Goal: Check status: Verify the current state of an ongoing process or item

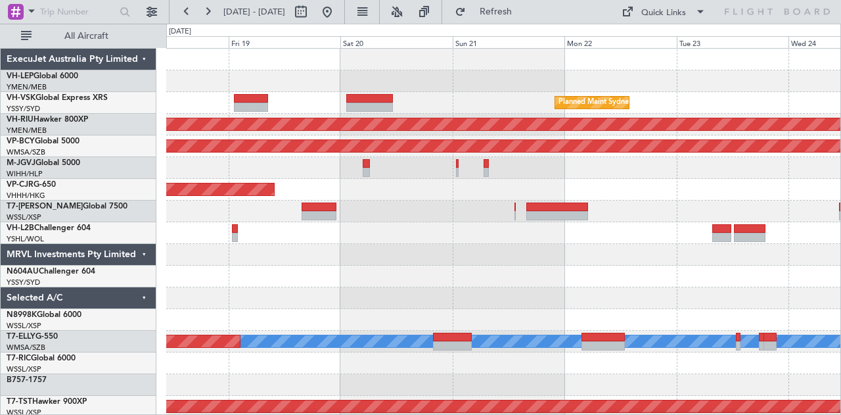
click at [244, 78] on div "Planned Maint Sydney ([PERSON_NAME] Intl) Planned Maint [GEOGRAPHIC_DATA] ([GEO…" at bounding box center [503, 406] width 675 height 715
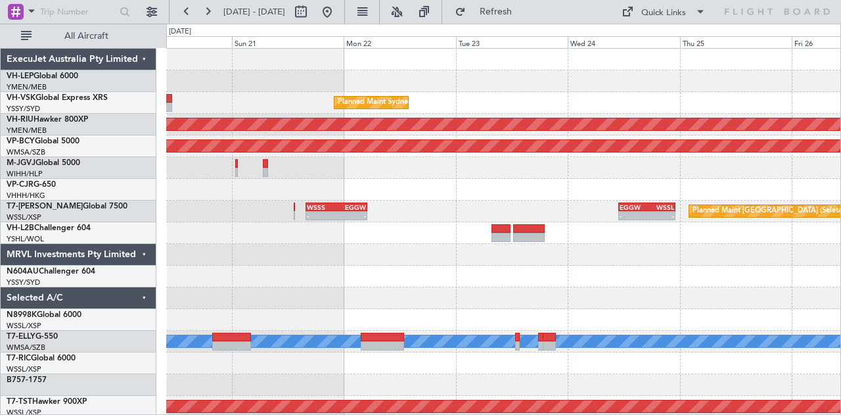
click at [95, 79] on div "Planned Maint Sydney ([PERSON_NAME] Intl) Planned Maint [GEOGRAPHIC_DATA] ([GEO…" at bounding box center [420, 219] width 841 height 391
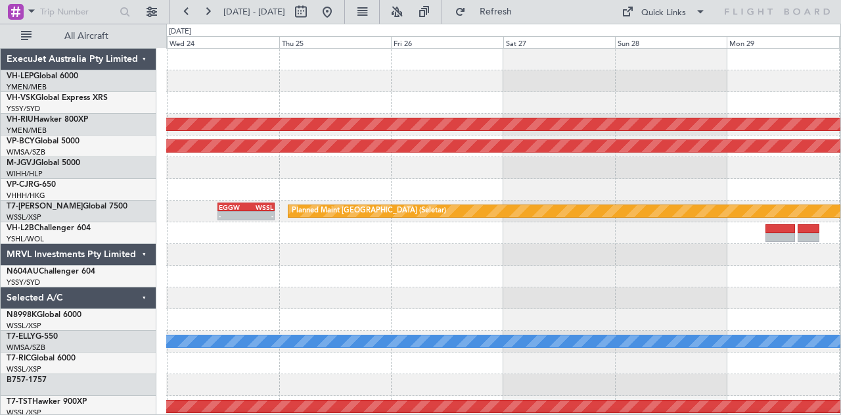
click at [265, 89] on div at bounding box center [503, 81] width 675 height 22
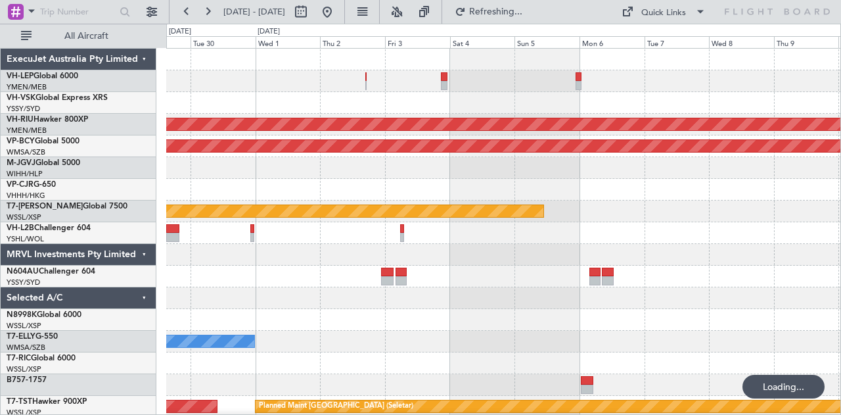
click at [84, 110] on div "Planned Maint [GEOGRAPHIC_DATA] ([GEOGRAPHIC_DATA]) Unplanned Maint [GEOGRAPHIC…" at bounding box center [420, 219] width 841 height 391
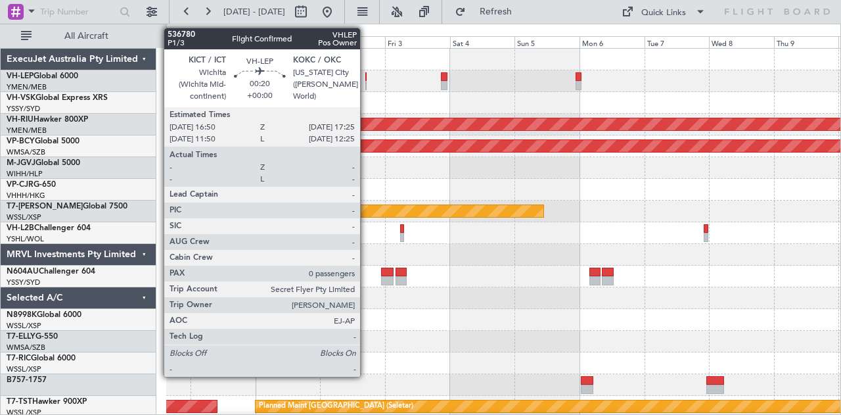
click at [367, 79] on div at bounding box center [366, 76] width 2 height 9
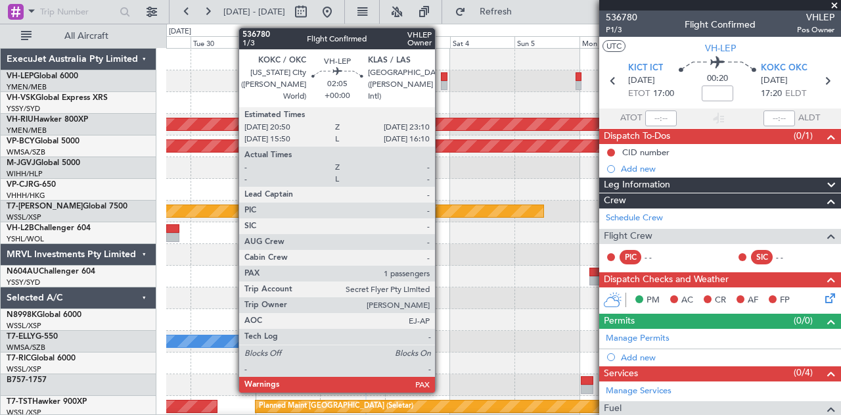
click at [441, 77] on div at bounding box center [444, 76] width 7 height 9
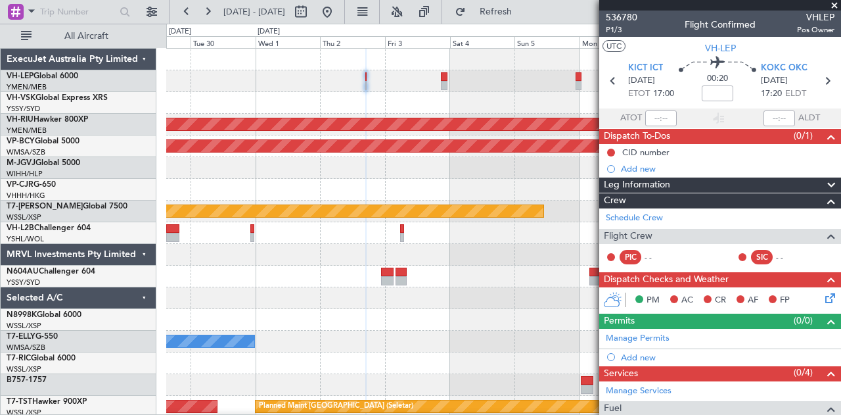
click at [386, 285] on div at bounding box center [503, 276] width 675 height 22
click at [511, 303] on div "Planned Maint [GEOGRAPHIC_DATA] ([GEOGRAPHIC_DATA]) Unplanned Maint [GEOGRAPHIC…" at bounding box center [503, 406] width 675 height 715
click at [836, 3] on span at bounding box center [834, 6] width 13 height 12
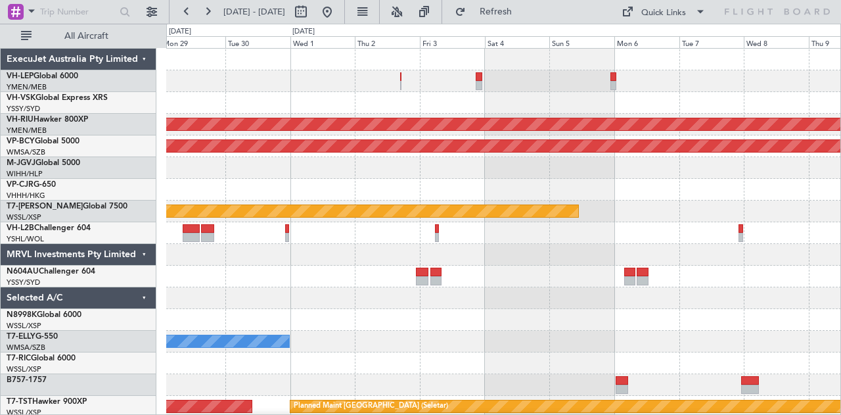
click at [486, 267] on div "Planned Maint [GEOGRAPHIC_DATA] ([GEOGRAPHIC_DATA]) Unplanned Maint [GEOGRAPHIC…" at bounding box center [503, 406] width 675 height 715
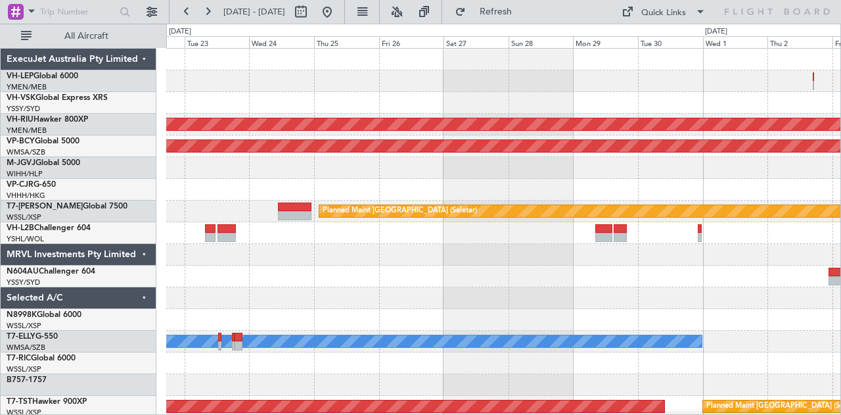
click at [623, 295] on div "Planned Maint Sydney ([PERSON_NAME] Intl) Planned Maint [GEOGRAPHIC_DATA] ([GEO…" at bounding box center [503, 406] width 675 height 715
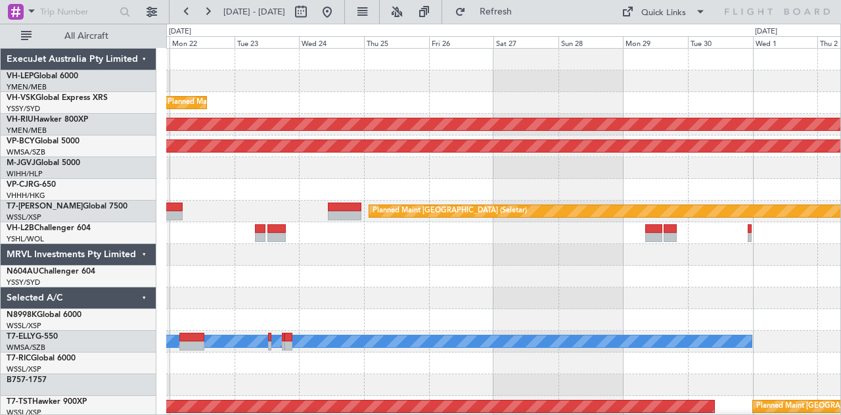
click at [521, 272] on div "Planned Maint Sydney ([PERSON_NAME] Intl) Planned Maint [GEOGRAPHIC_DATA] ([GEO…" at bounding box center [503, 406] width 675 height 715
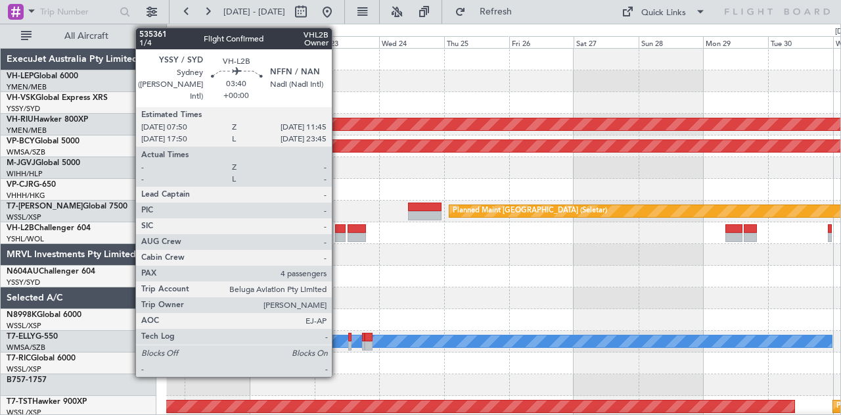
click at [338, 231] on div at bounding box center [340, 228] width 11 height 9
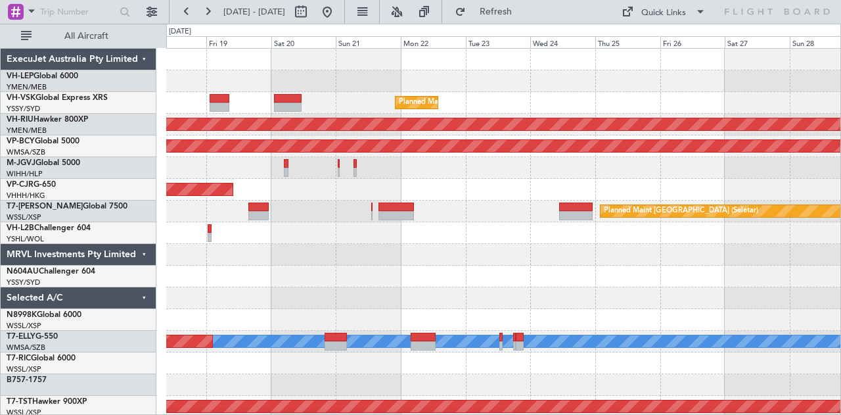
click at [489, 145] on div "Planned Maint Sydney ([PERSON_NAME] Intl) Planned Maint [GEOGRAPHIC_DATA] ([GEO…" at bounding box center [503, 406] width 675 height 715
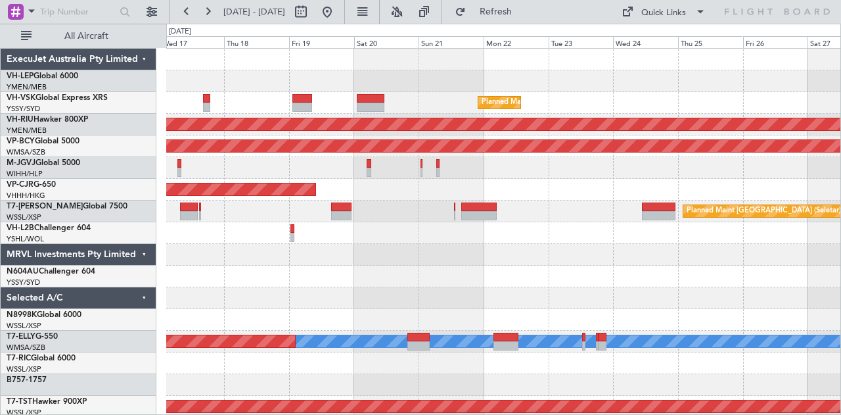
click at [585, 103] on div "Planned Maint Sydney ([PERSON_NAME] Intl) Planned Maint [GEOGRAPHIC_DATA] ([GEO…" at bounding box center [503, 406] width 675 height 715
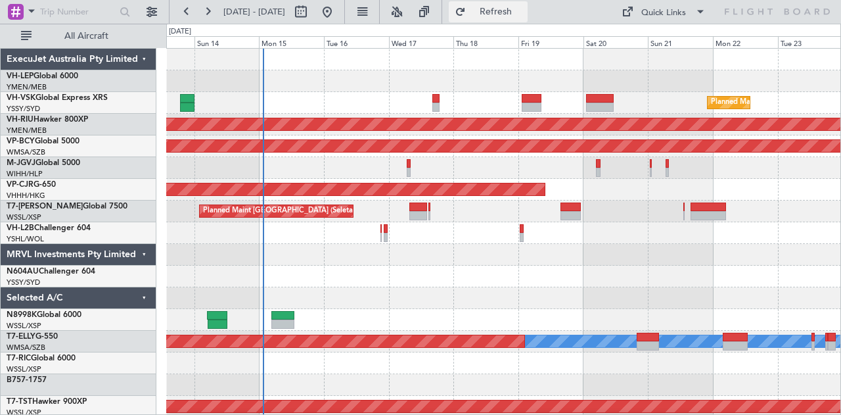
click at [527, 5] on button "Refresh" at bounding box center [488, 11] width 79 height 21
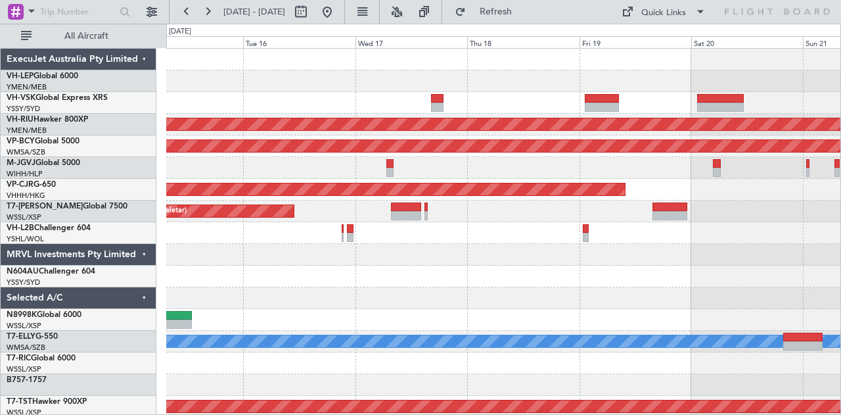
click at [378, 280] on div at bounding box center [503, 276] width 675 height 22
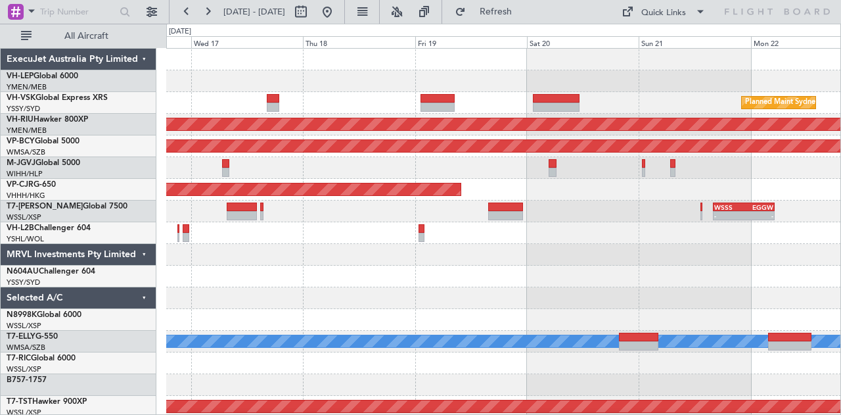
click at [368, 290] on div "Planned Maint Sydney ([PERSON_NAME] Intl) Planned Maint [GEOGRAPHIC_DATA] ([GEO…" at bounding box center [503, 406] width 675 height 715
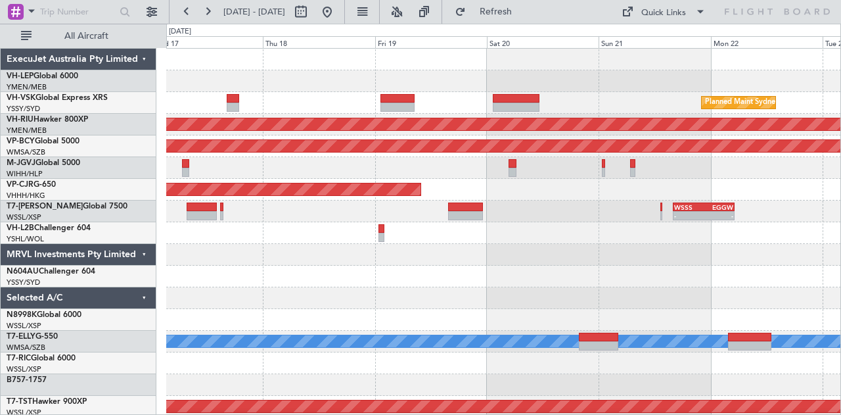
click at [313, 281] on div at bounding box center [503, 276] width 675 height 22
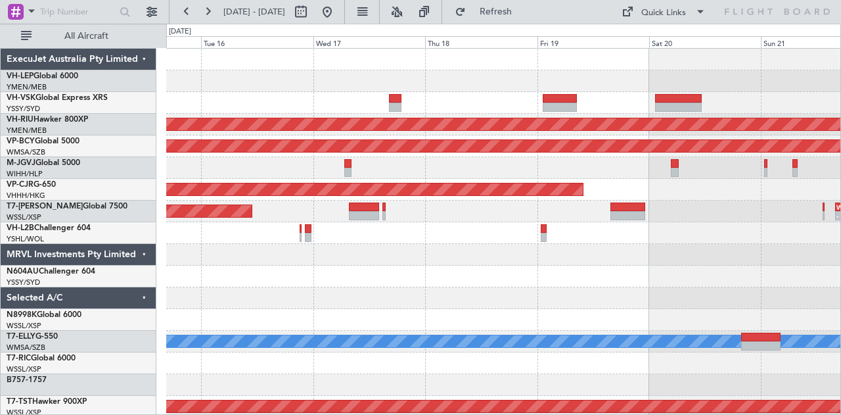
click at [619, 290] on div "Planned Maint Sydney ([PERSON_NAME] Intl) Planned Maint [GEOGRAPHIC_DATA] ([GEO…" at bounding box center [503, 406] width 675 height 715
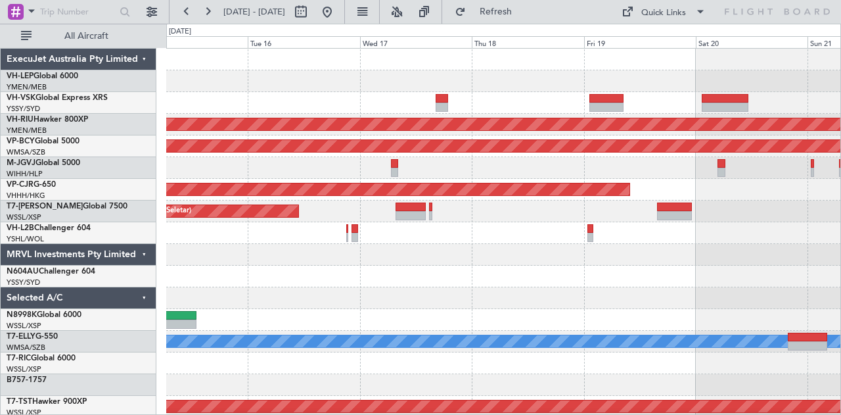
click at [422, 227] on div at bounding box center [503, 233] width 675 height 22
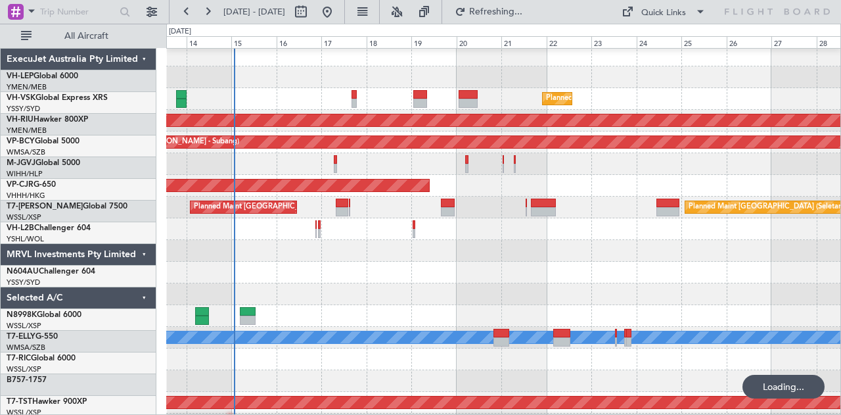
scroll to position [5, 0]
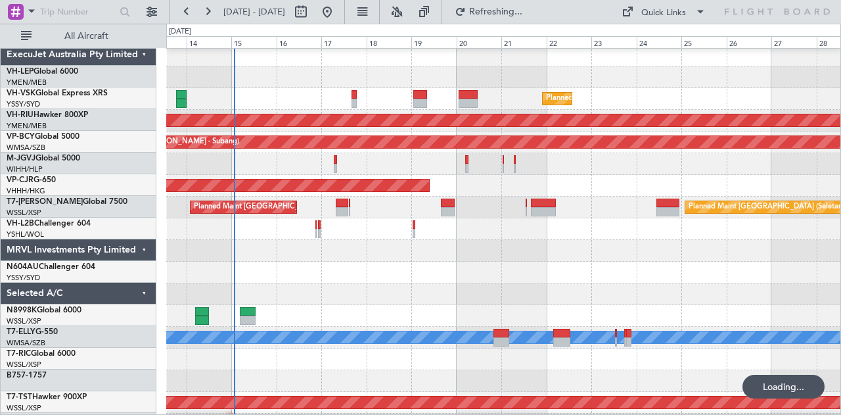
click at [251, 302] on div at bounding box center [503, 294] width 675 height 22
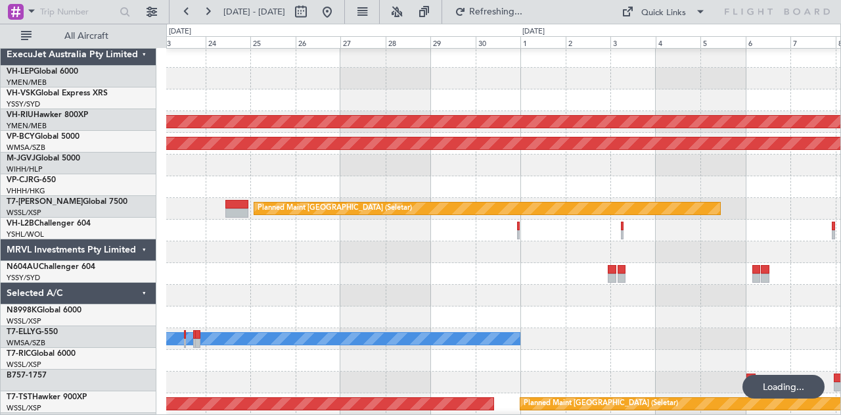
scroll to position [3, 0]
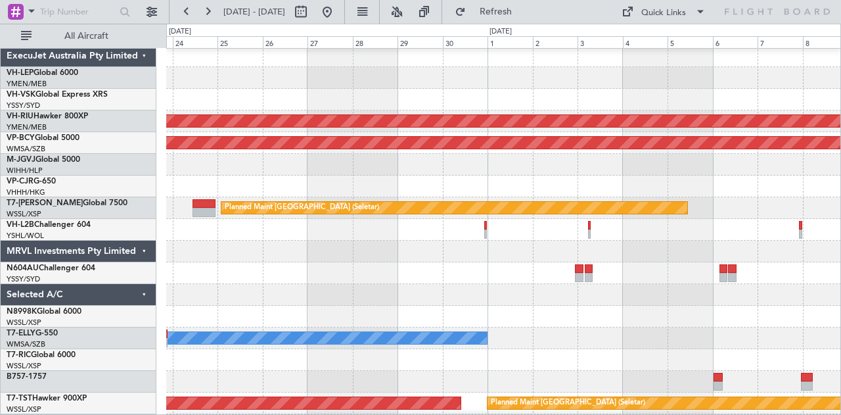
click at [792, 191] on div at bounding box center [503, 186] width 675 height 22
click at [504, 227] on div "Planned Maint Sydney ([PERSON_NAME] Intl) Planned Maint [GEOGRAPHIC_DATA] ([GEO…" at bounding box center [503, 402] width 675 height 715
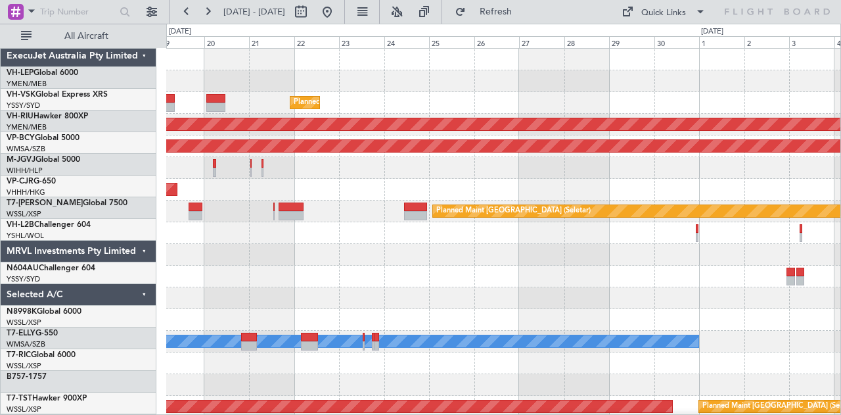
scroll to position [0, 0]
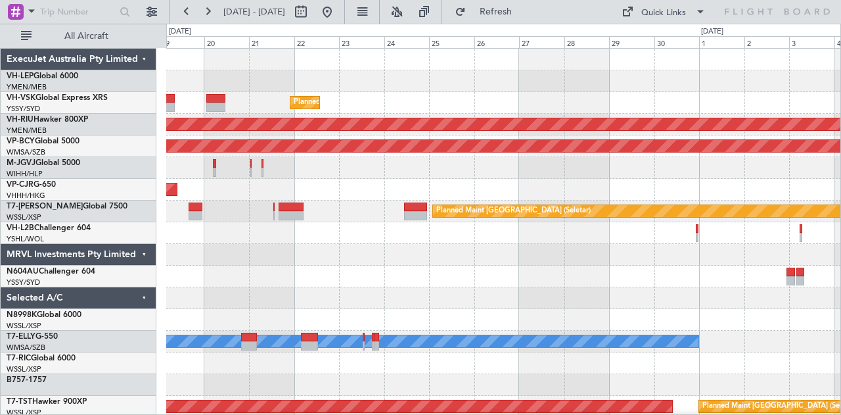
click at [515, 200] on div "Planned Maint Sydney ([PERSON_NAME] Intl) Planned Maint [GEOGRAPHIC_DATA] ([GEO…" at bounding box center [503, 406] width 675 height 715
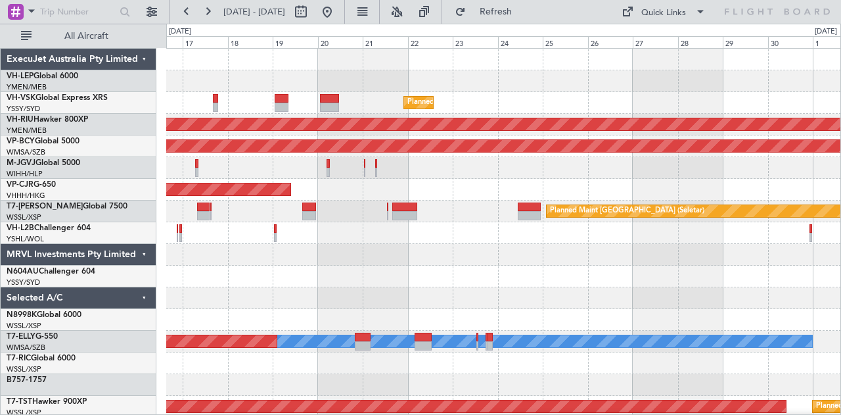
click at [499, 195] on div "Planned Maint [GEOGRAPHIC_DATA] ([GEOGRAPHIC_DATA] Intl)" at bounding box center [503, 190] width 675 height 22
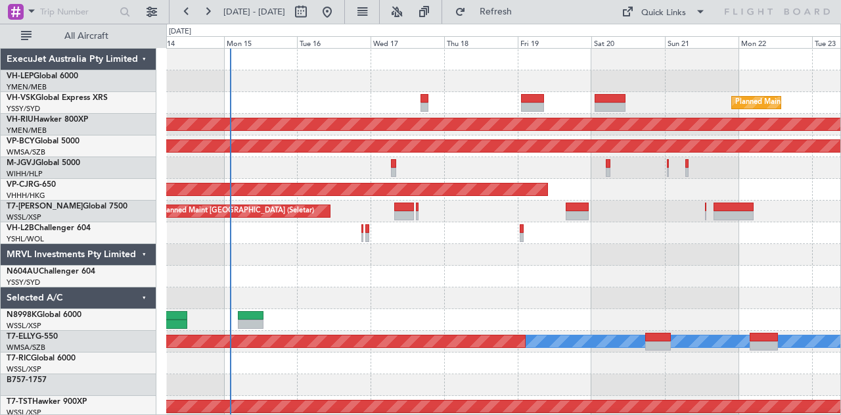
click at [290, 102] on div "Planned Maint Sydney ([PERSON_NAME] Intl) Unplanned Maint Sydney ([PERSON_NAME]…" at bounding box center [503, 406] width 675 height 715
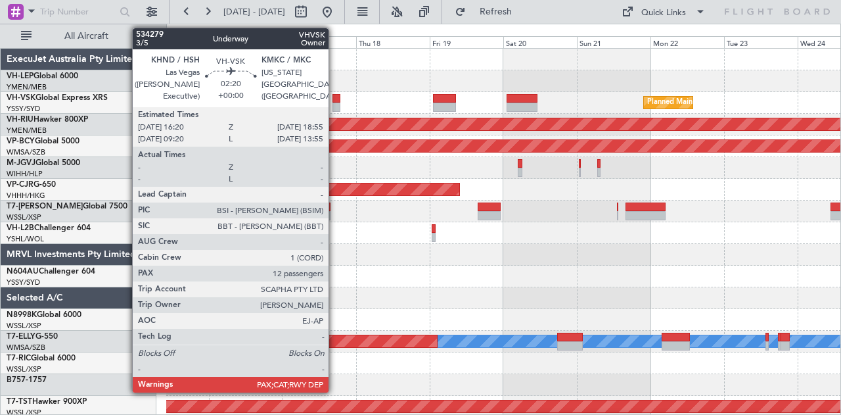
click at [335, 98] on div at bounding box center [336, 98] width 9 height 9
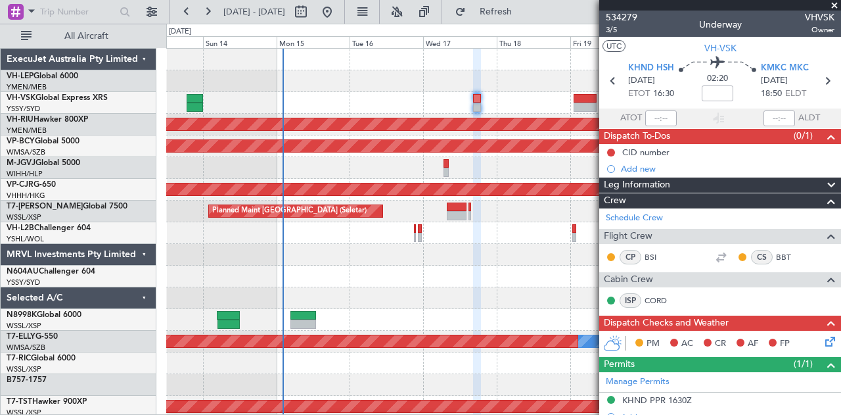
click at [446, 95] on div "Planned Maint Sydney ([PERSON_NAME] Intl) Unplanned Maint Sydney ([PERSON_NAME]…" at bounding box center [503, 406] width 675 height 715
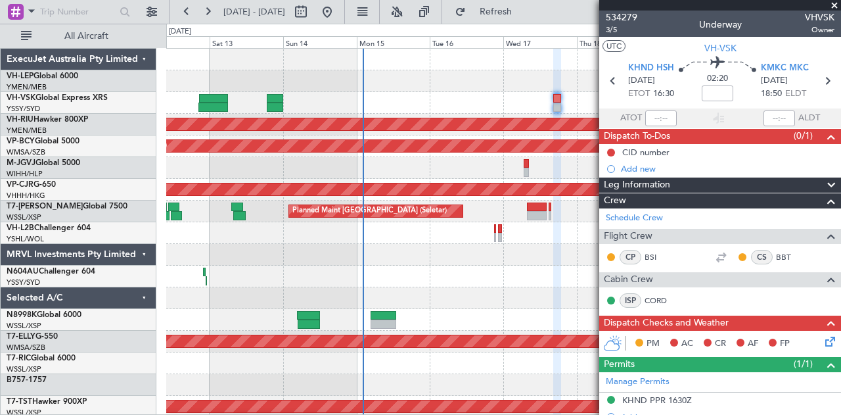
click at [358, 276] on div at bounding box center [503, 276] width 675 height 22
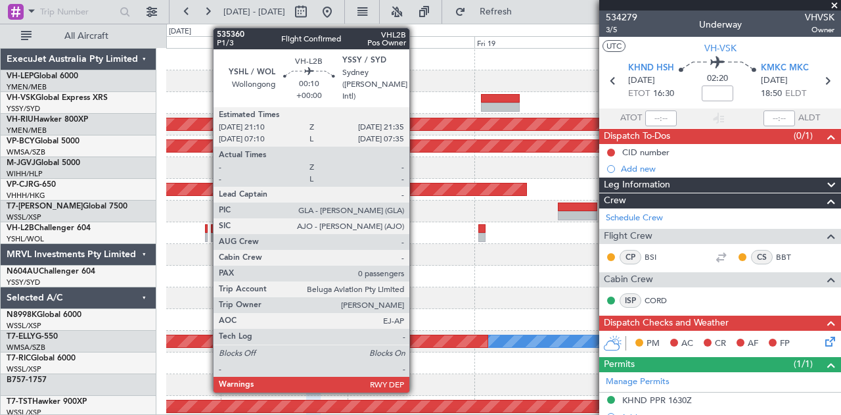
click at [206, 231] on div at bounding box center [206, 228] width 3 height 9
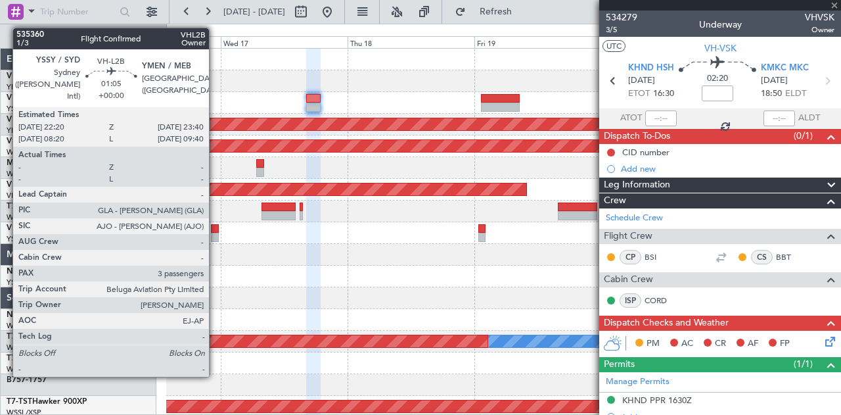
type input "0"
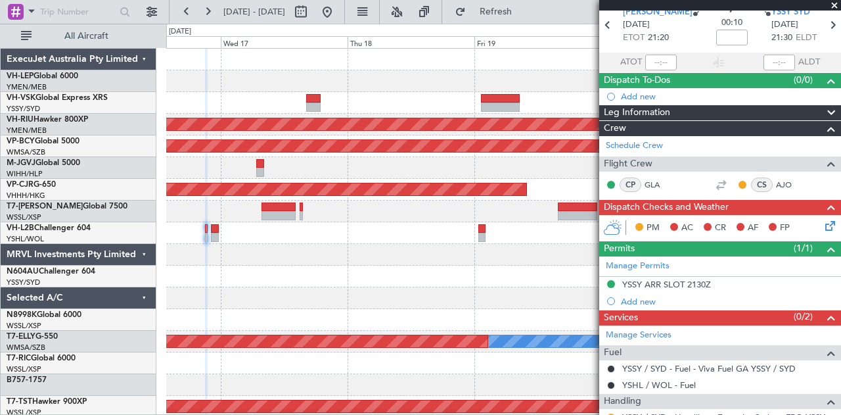
scroll to position [117, 0]
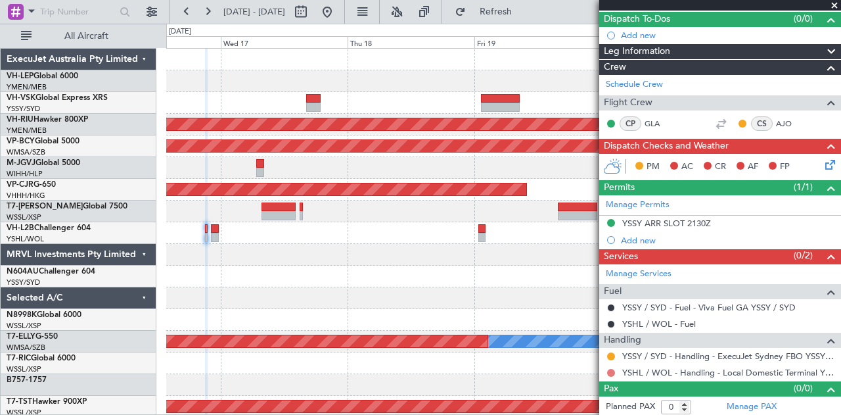
click at [612, 369] on button at bounding box center [611, 373] width 8 height 8
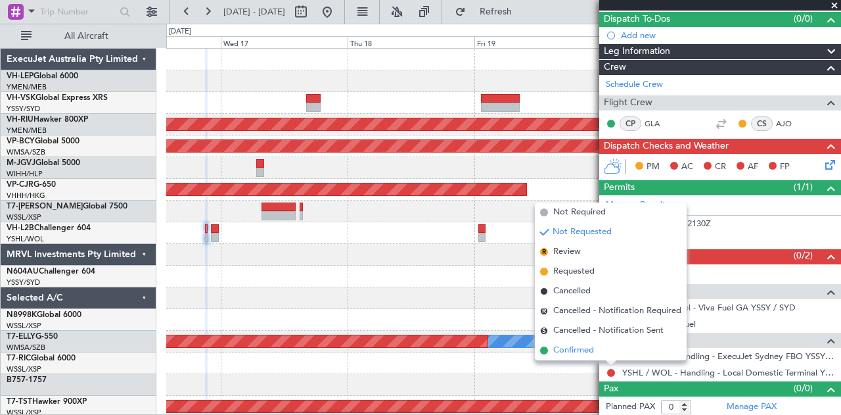
click at [573, 347] on span "Confirmed" at bounding box center [573, 350] width 41 height 13
